Goal: Complete application form

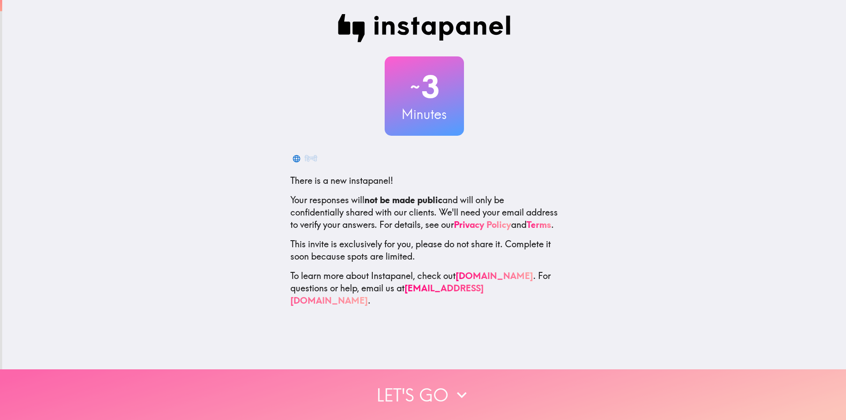
click at [426, 395] on button "Let's go" at bounding box center [423, 394] width 846 height 51
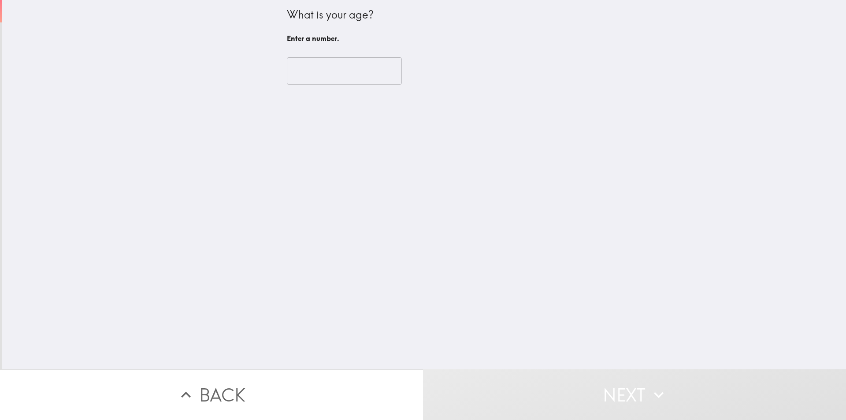
click at [342, 56] on div "​" at bounding box center [424, 71] width 275 height 48
click at [347, 60] on input "number" at bounding box center [344, 70] width 115 height 27
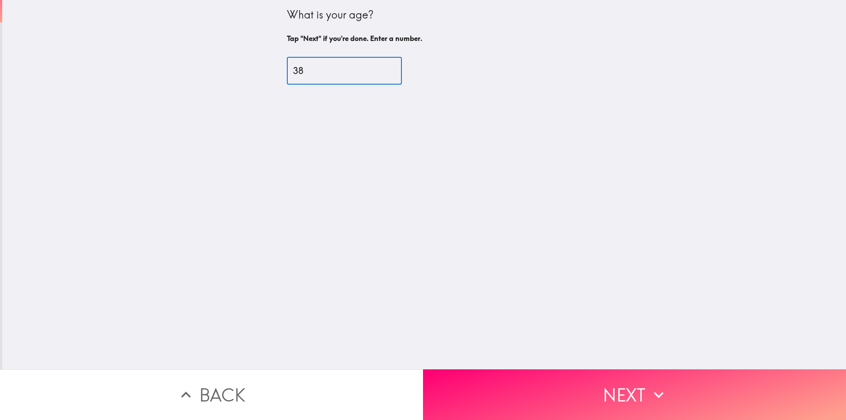
type input "38"
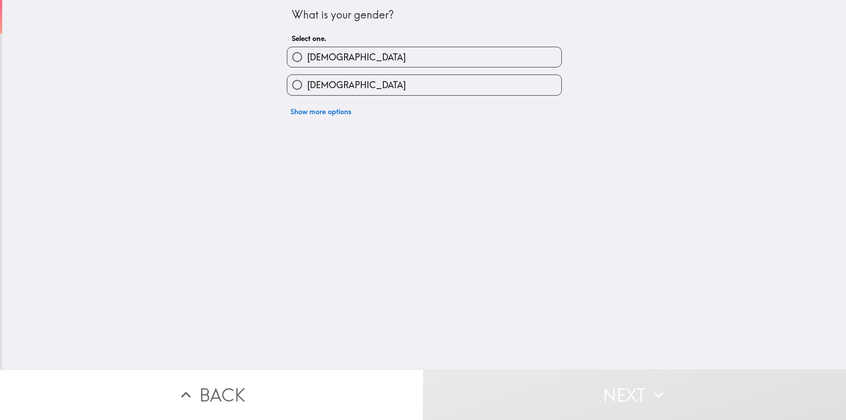
click at [351, 87] on label "[DEMOGRAPHIC_DATA]" at bounding box center [424, 85] width 274 height 20
click at [307, 87] on input "[DEMOGRAPHIC_DATA]" at bounding box center [297, 85] width 20 height 20
radio input "true"
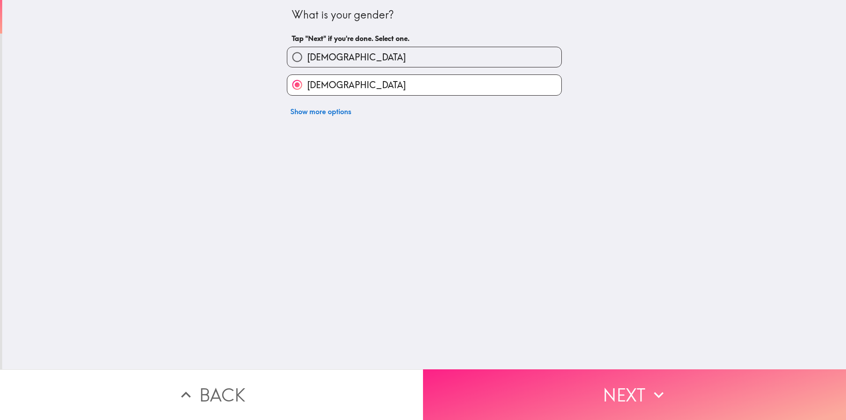
click at [660, 385] on icon "button" at bounding box center [658, 394] width 19 height 19
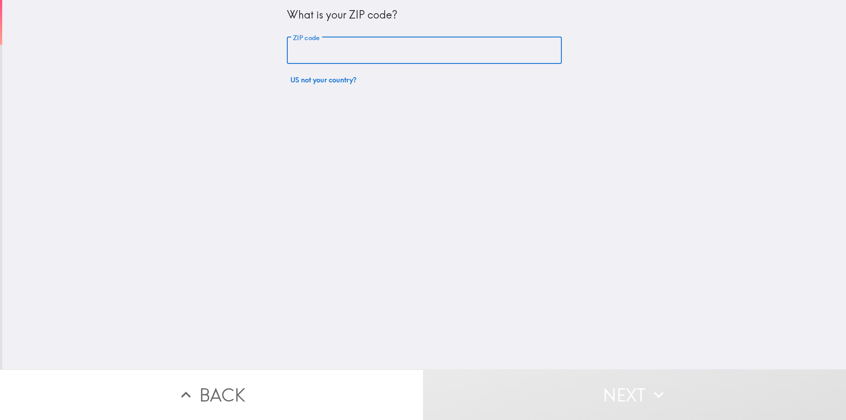
click at [419, 58] on input "ZIP code" at bounding box center [424, 50] width 275 height 27
type input "15301"
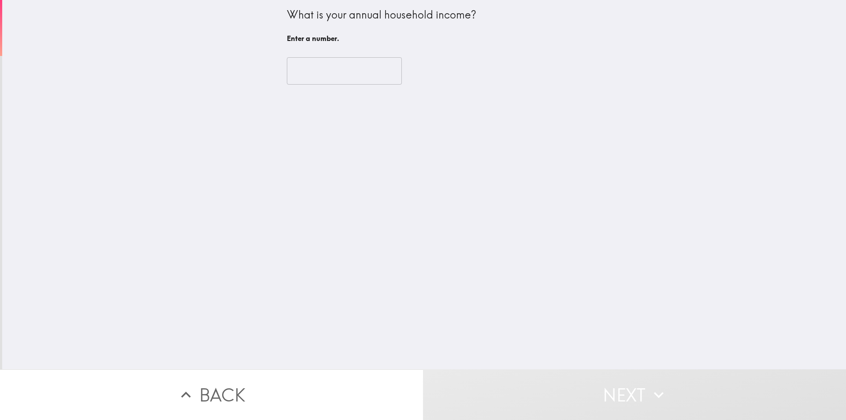
click at [360, 63] on input "number" at bounding box center [344, 70] width 115 height 27
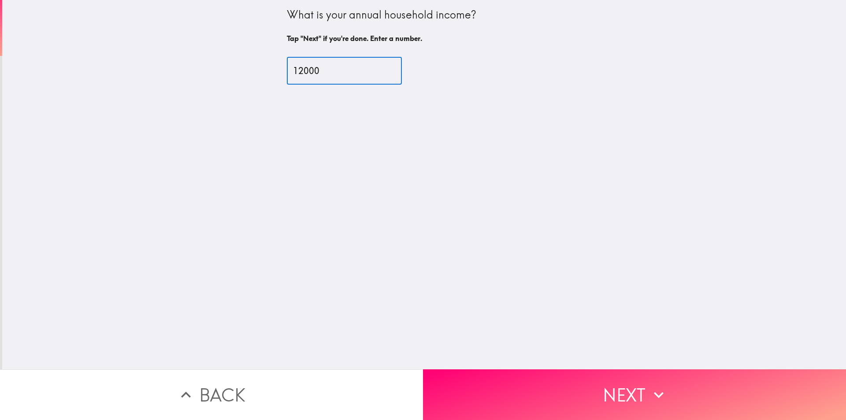
type input "12000"
